Goal: Go to known website: Access a specific website the user already knows

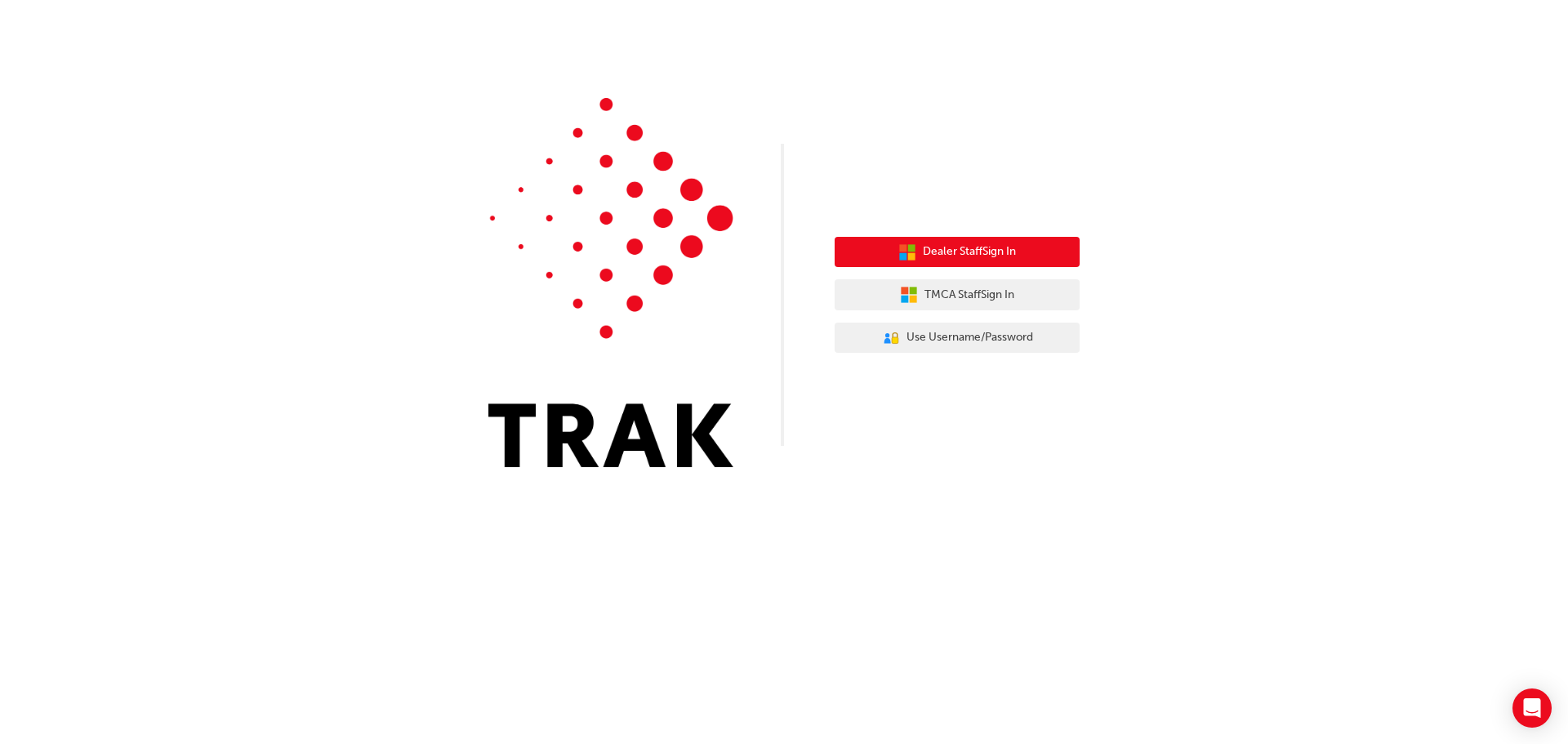
click at [982, 256] on span "Dealer Staff Sign In" at bounding box center [969, 251] width 93 height 18
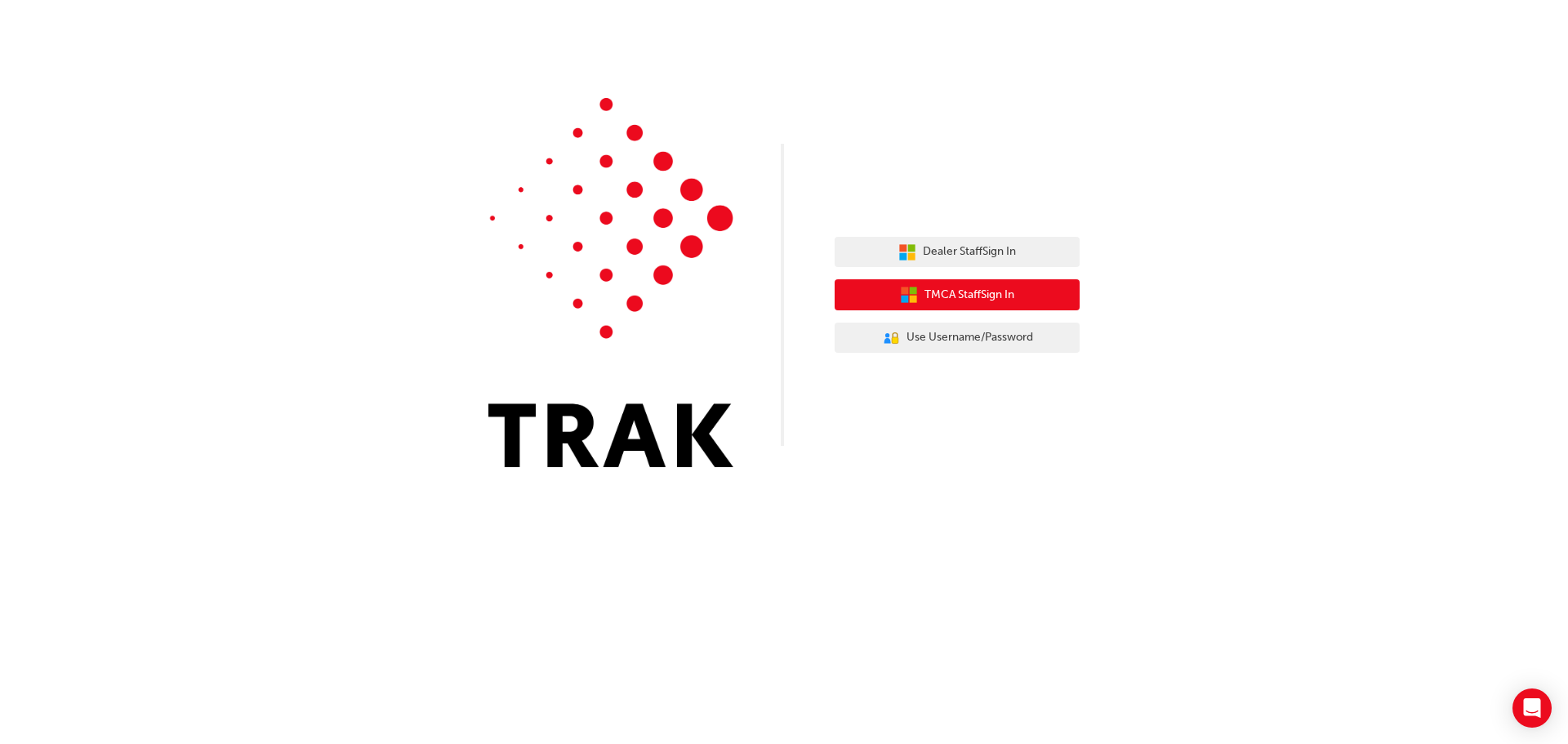
click at [941, 295] on span "TMCA Staff Sign In" at bounding box center [969, 295] width 90 height 18
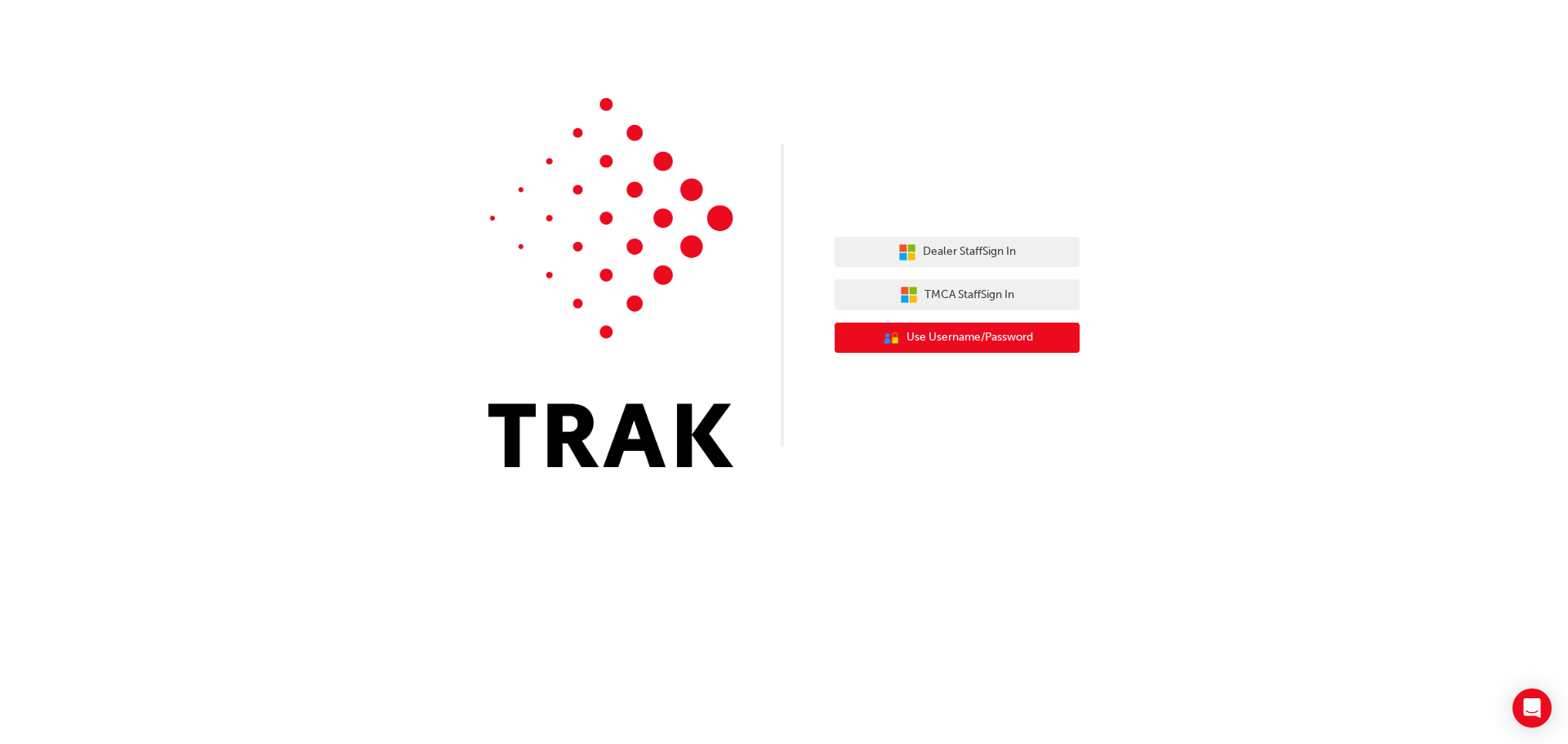
click at [936, 338] on span "Use Username/Password" at bounding box center [969, 337] width 127 height 18
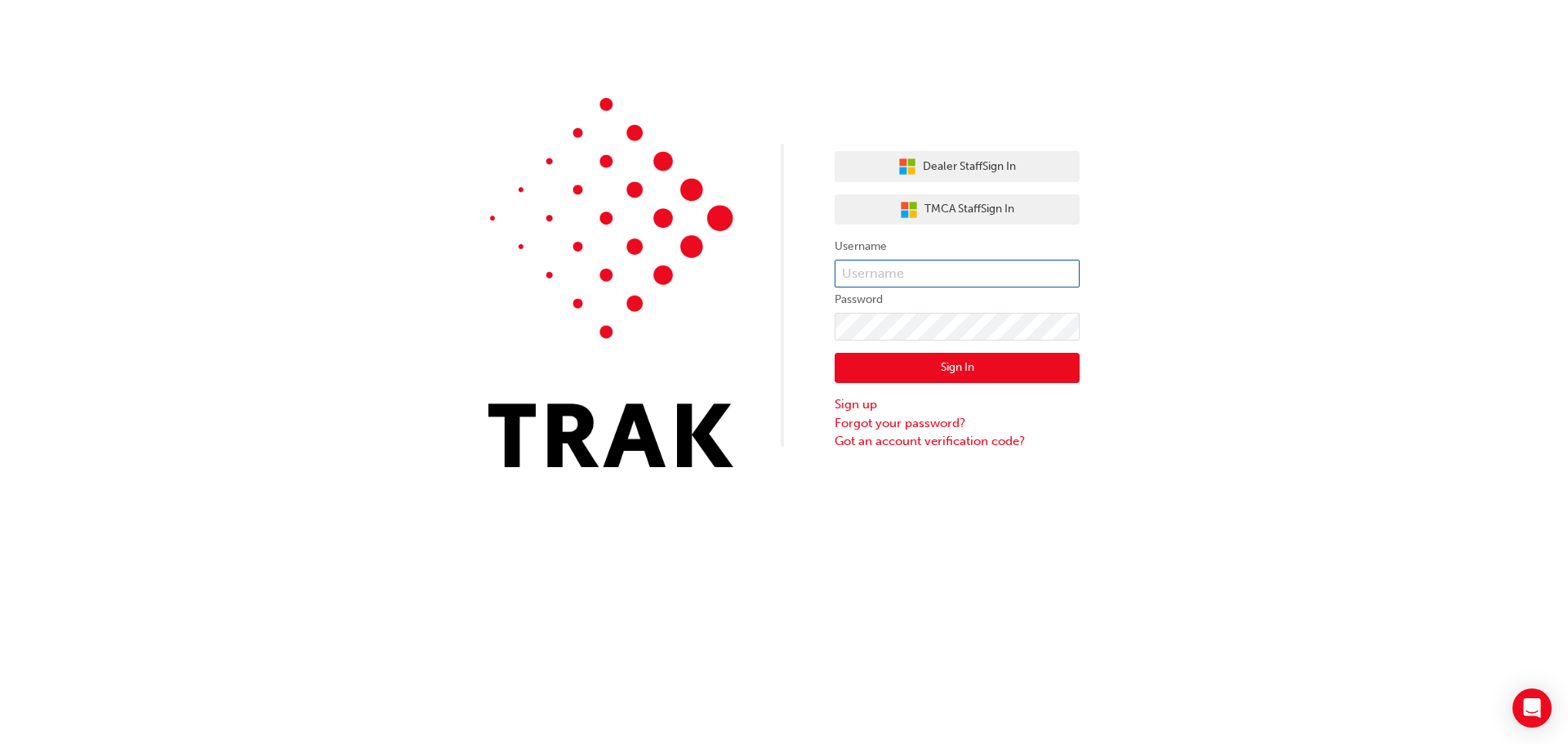
click at [877, 275] on input "text" at bounding box center [957, 274] width 245 height 28
type input "[PERSON_NAME].[PERSON_NAME]"
click button "Sign In" at bounding box center [957, 369] width 245 height 31
